Goal: Task Accomplishment & Management: Use online tool/utility

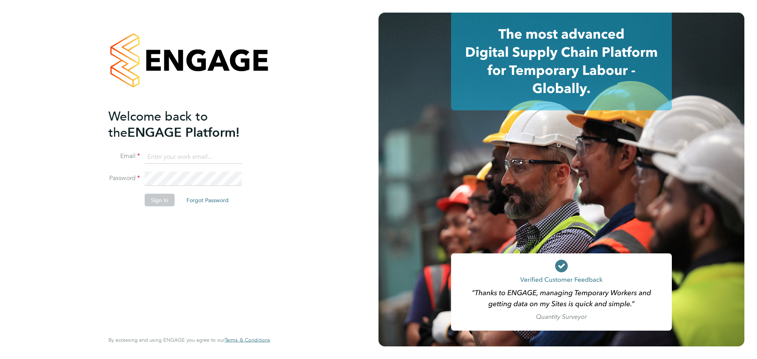
type input "[PERSON_NAME][DOMAIN_NAME][EMAIL_ADDRESS][PERSON_NAME][DOMAIN_NAME]"
click at [159, 200] on button "Sign In" at bounding box center [160, 200] width 30 height 13
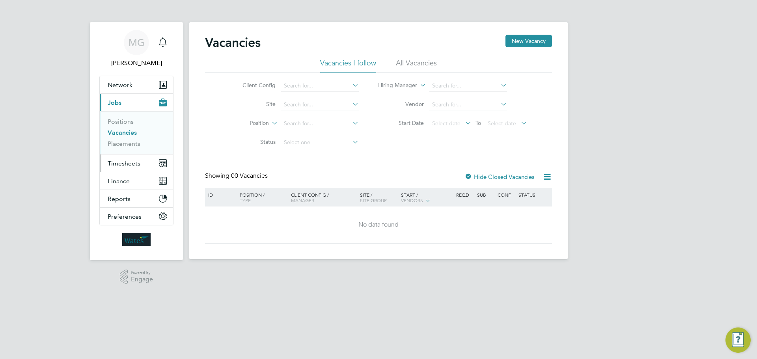
click at [130, 162] on span "Timesheets" at bounding box center [124, 163] width 33 height 7
click at [165, 40] on icon "Main navigation" at bounding box center [162, 41] width 7 height 8
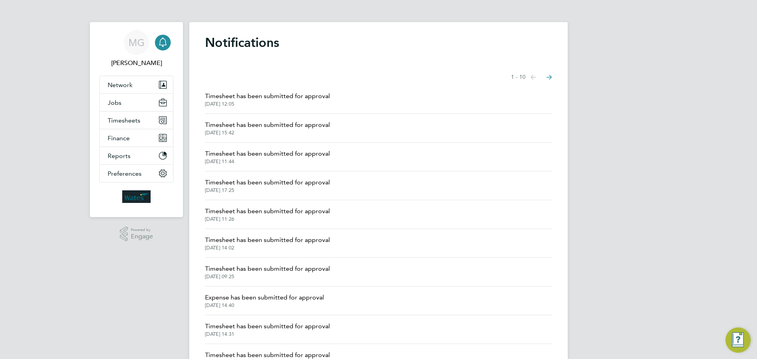
click at [267, 99] on span "Timesheet has been submitted for approval" at bounding box center [267, 95] width 125 height 9
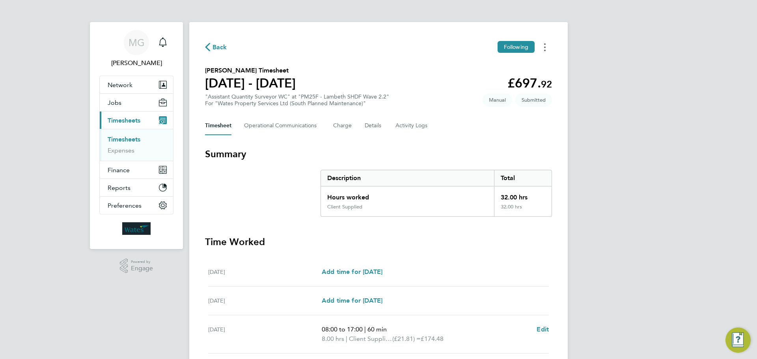
click at [545, 46] on icon "Timesheets Menu" at bounding box center [545, 47] width 2 height 8
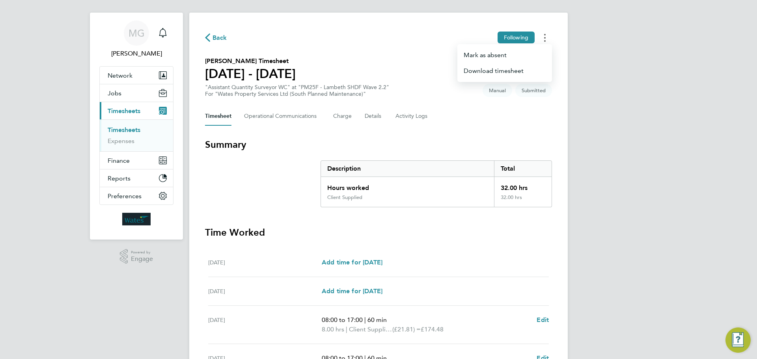
scroll to position [207, 0]
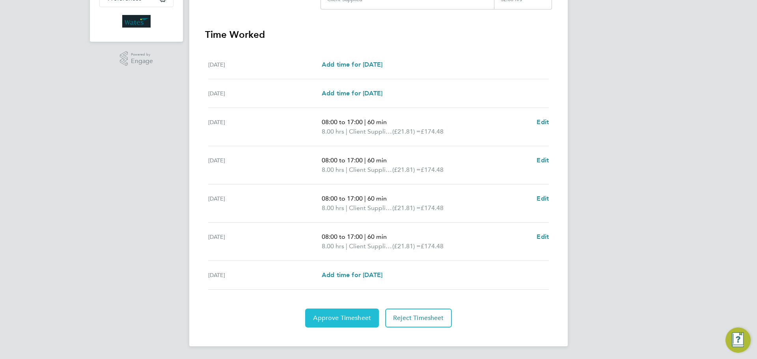
click at [335, 325] on button "Approve Timesheet" at bounding box center [342, 318] width 74 height 19
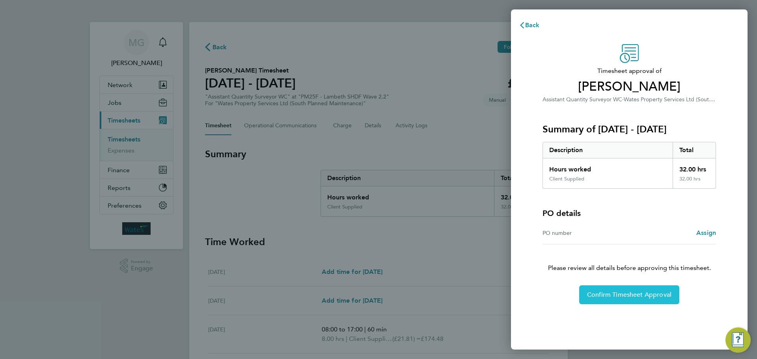
click at [625, 295] on span "Confirm Timesheet Approval" at bounding box center [629, 295] width 84 height 8
